Goal: Transaction & Acquisition: Purchase product/service

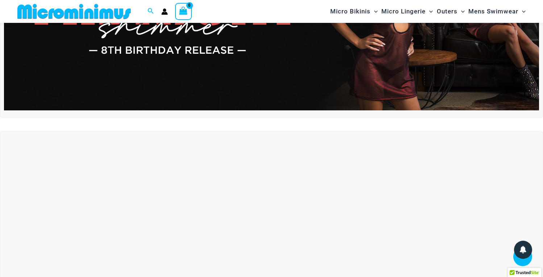
scroll to position [124, 0]
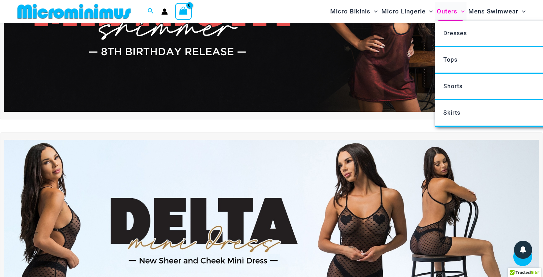
click at [444, 7] on span "Outers" at bounding box center [447, 11] width 21 height 18
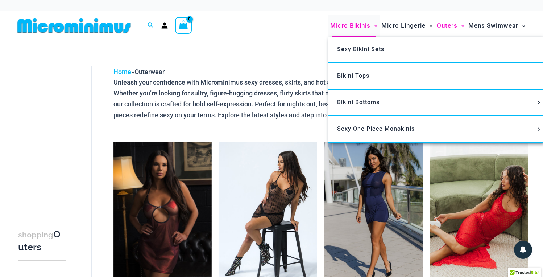
click at [351, 22] on span "Micro Bikinis" at bounding box center [350, 25] width 40 height 18
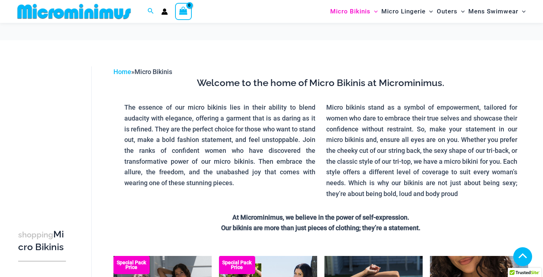
scroll to position [182, 0]
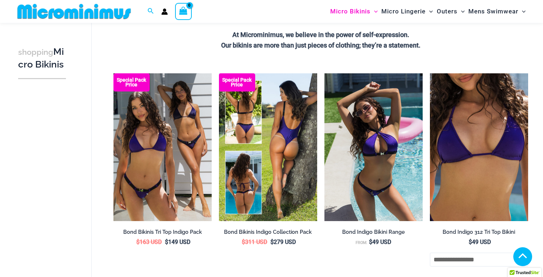
click at [296, 151] on img at bounding box center [268, 147] width 98 height 148
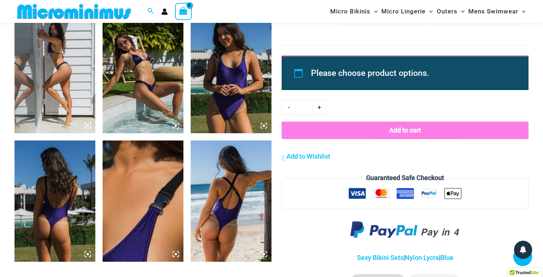
scroll to position [1095, 0]
